Goal: Information Seeking & Learning: Learn about a topic

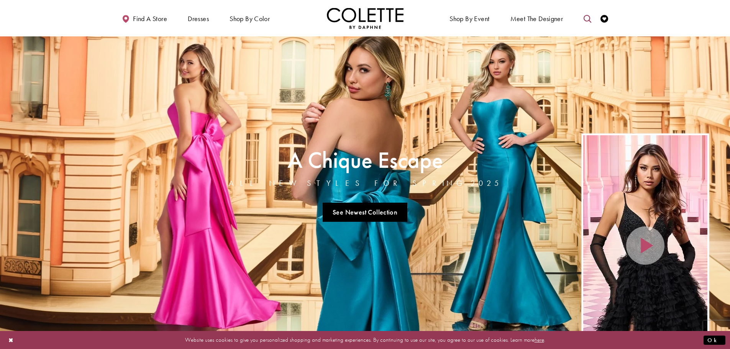
click at [583, 19] on link "Toggle search" at bounding box center [587, 18] width 11 height 21
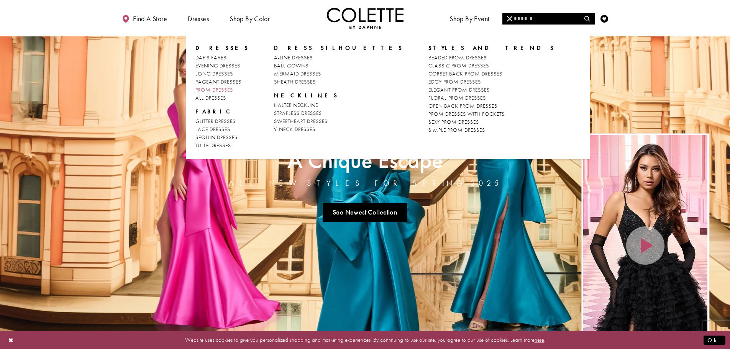
click at [212, 91] on span "PROM DRESSES" at bounding box center [214, 89] width 38 height 7
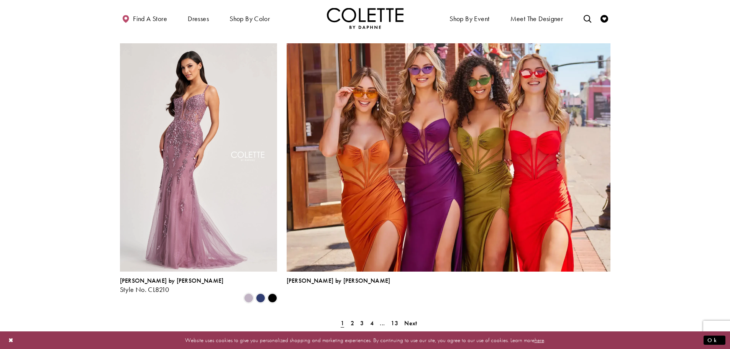
scroll to position [1610, 0]
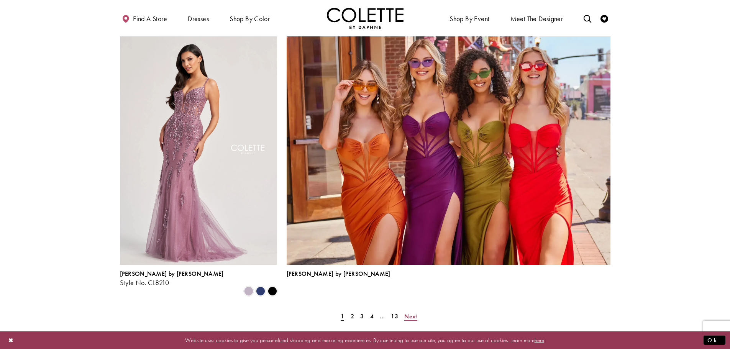
click at [409, 312] on span "Next" at bounding box center [410, 316] width 13 height 8
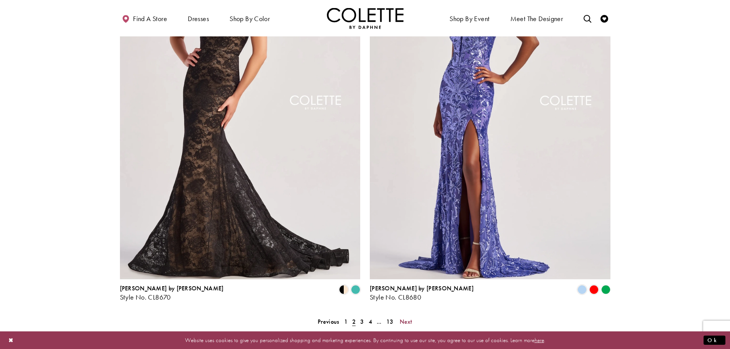
scroll to position [1572, 0]
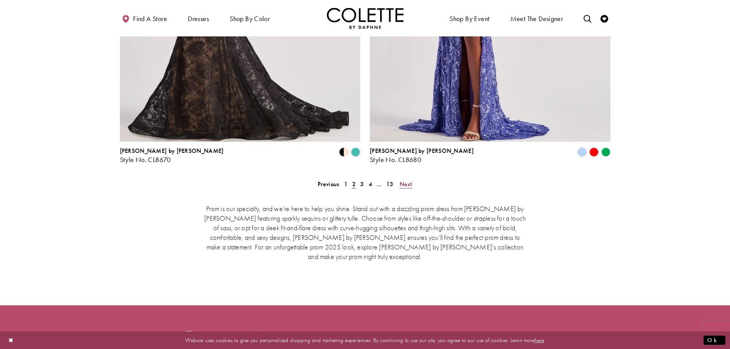
click at [408, 180] on span "Next" at bounding box center [406, 184] width 13 height 8
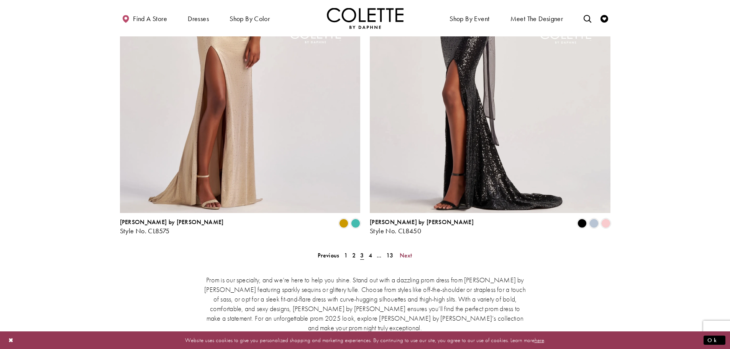
scroll to position [1577, 0]
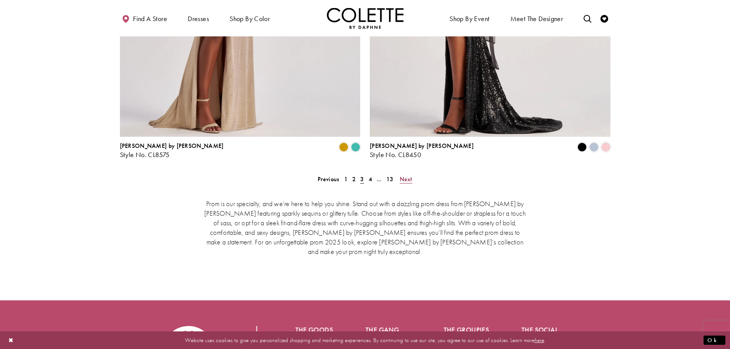
click at [406, 175] on span "Next" at bounding box center [406, 179] width 13 height 8
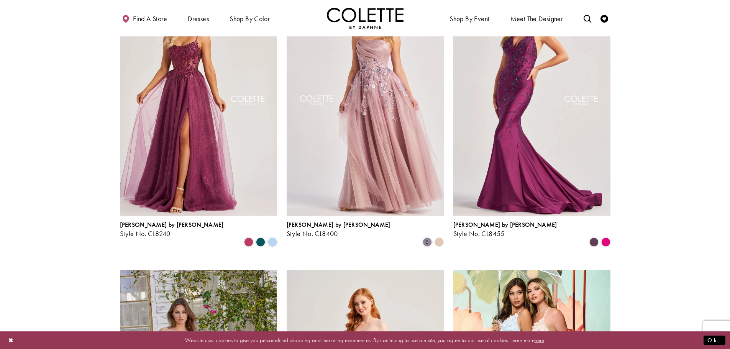
scroll to position [887, 0]
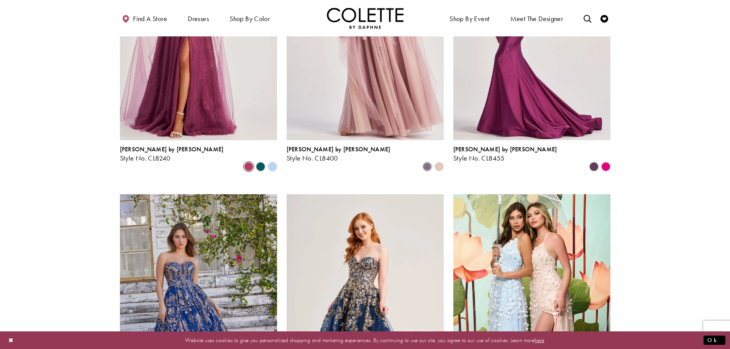
click at [253, 162] on span "Product List" at bounding box center [248, 166] width 9 height 9
click at [260, 162] on span "Product List" at bounding box center [260, 166] width 9 height 9
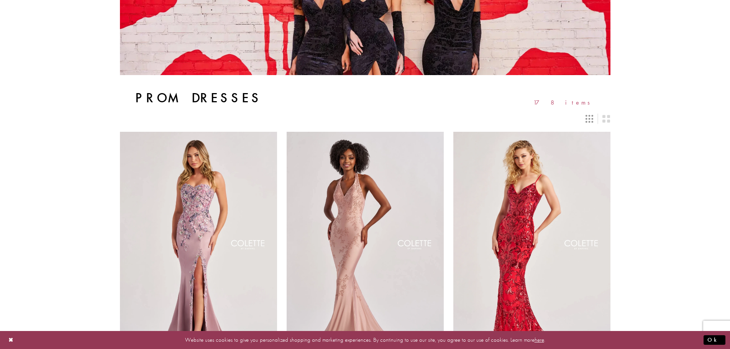
scroll to position [0, 0]
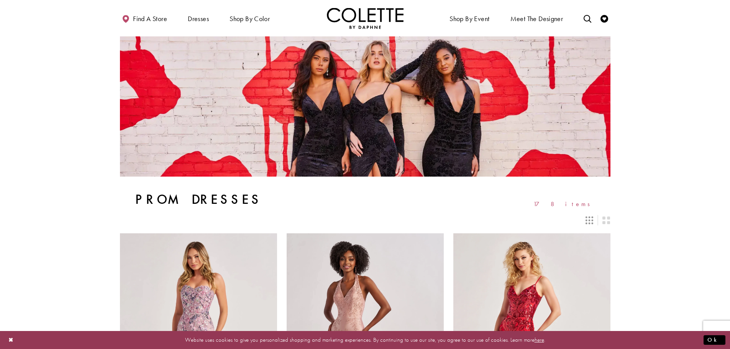
click at [587, 220] on icon "Switch layout to 3 columns" at bounding box center [590, 221] width 8 height 8
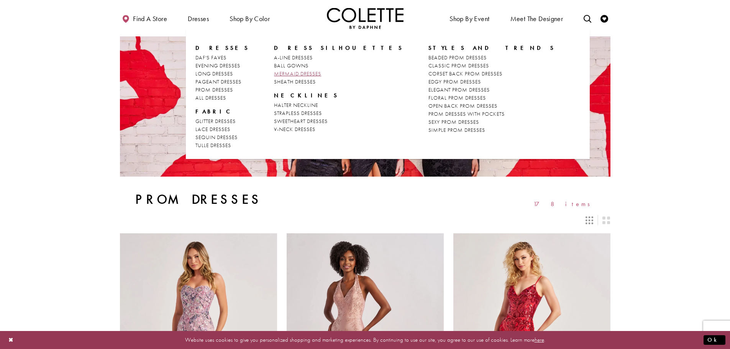
click at [279, 74] on span "MERMAID DRESSES" at bounding box center [297, 73] width 47 height 7
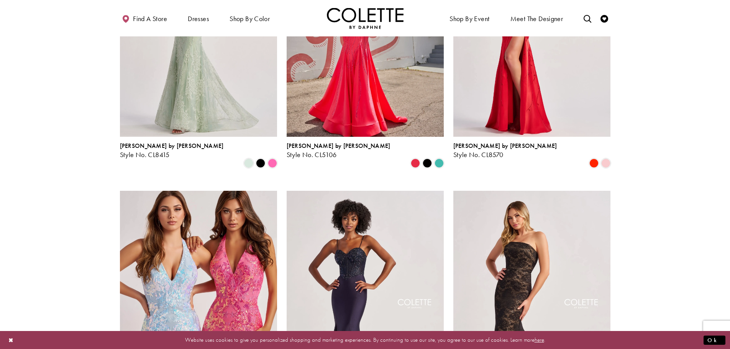
scroll to position [575, 0]
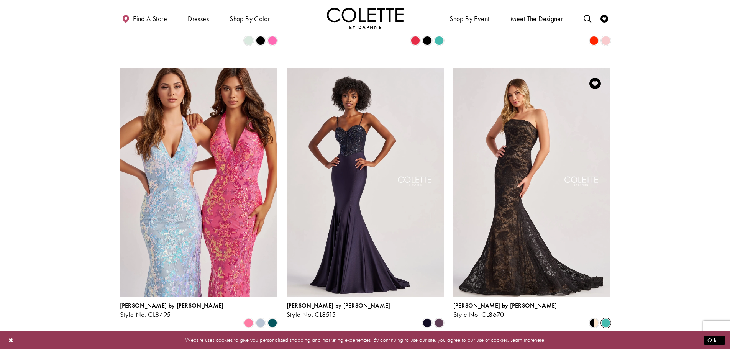
click at [604, 319] on span "Product List" at bounding box center [605, 323] width 9 height 9
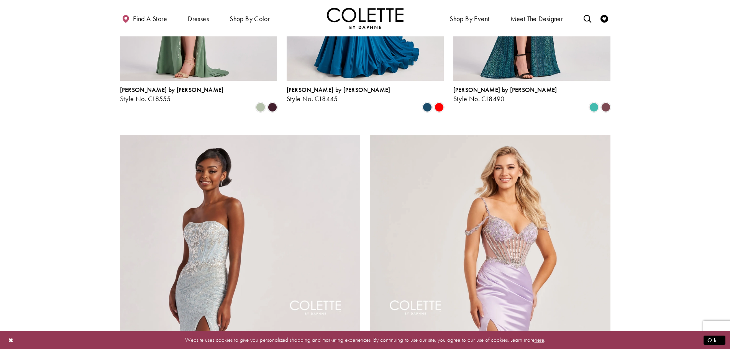
scroll to position [1303, 0]
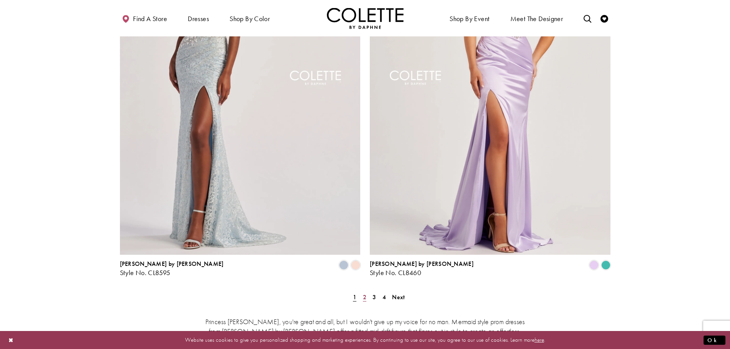
click at [363, 293] on span "2" at bounding box center [364, 297] width 3 height 8
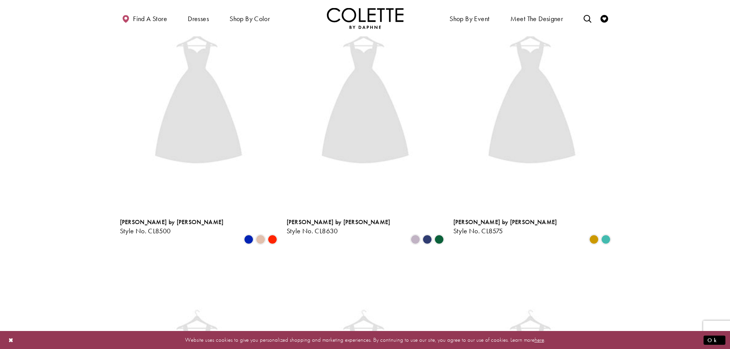
scroll to position [41, 0]
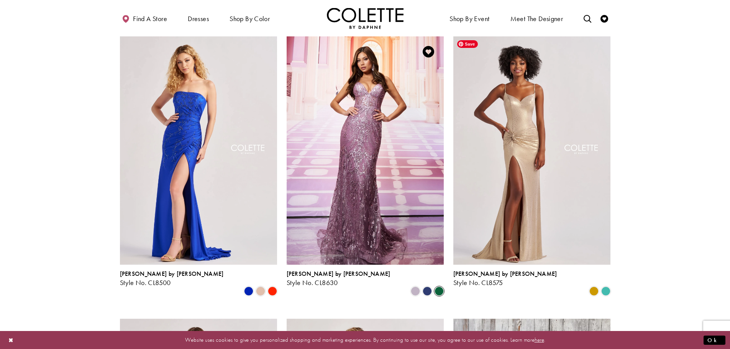
click at [435, 287] on span "Product List" at bounding box center [439, 291] width 9 height 9
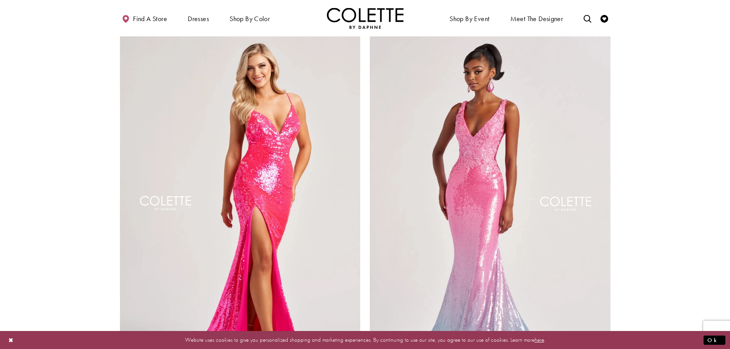
scroll to position [1306, 0]
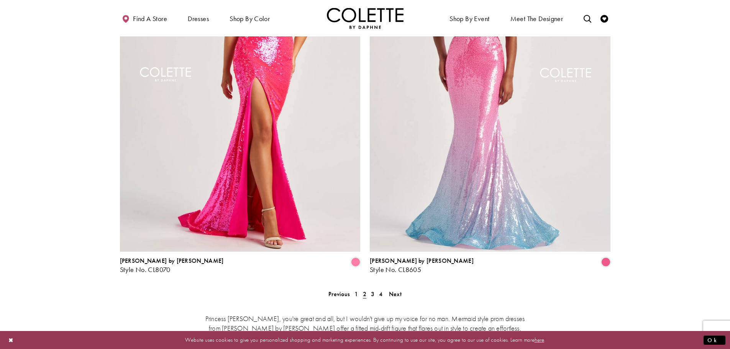
click at [373, 290] on span "3" at bounding box center [372, 294] width 3 height 8
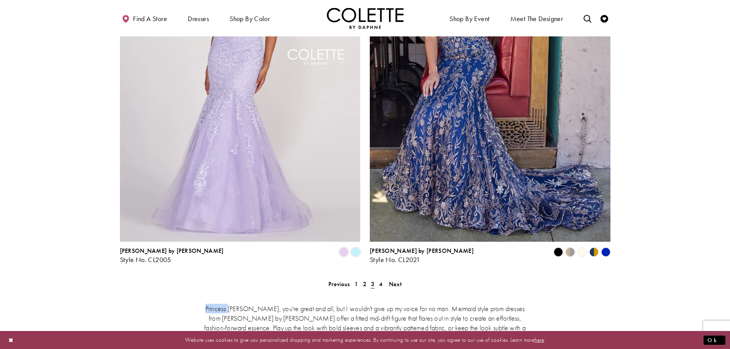
scroll to position [1383, 0]
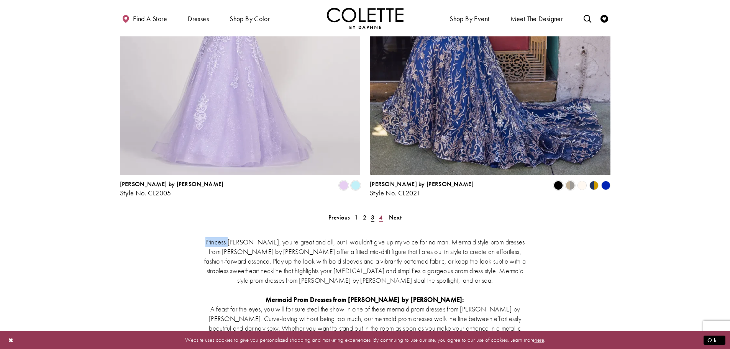
click at [379, 214] on span "4" at bounding box center [380, 218] width 3 height 8
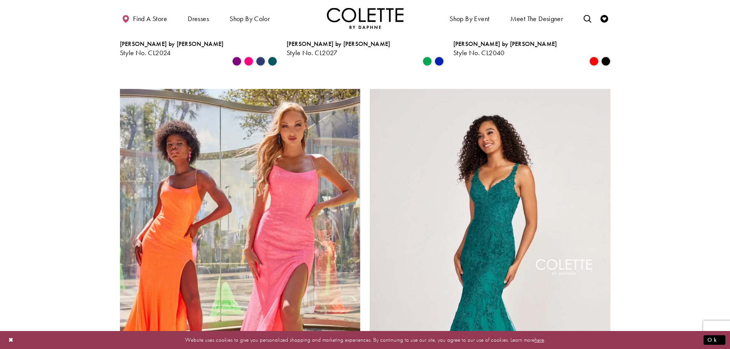
scroll to position [501, 0]
